Goal: Information Seeking & Learning: Check status

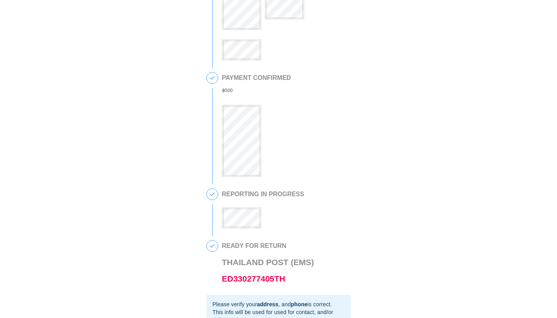
scroll to position [190, 0]
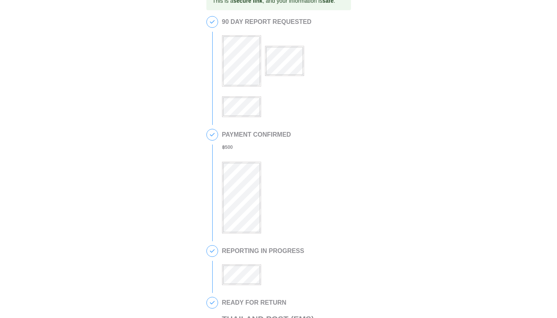
scroll to position [18, 0]
